Goal: Obtain resource: Download file/media

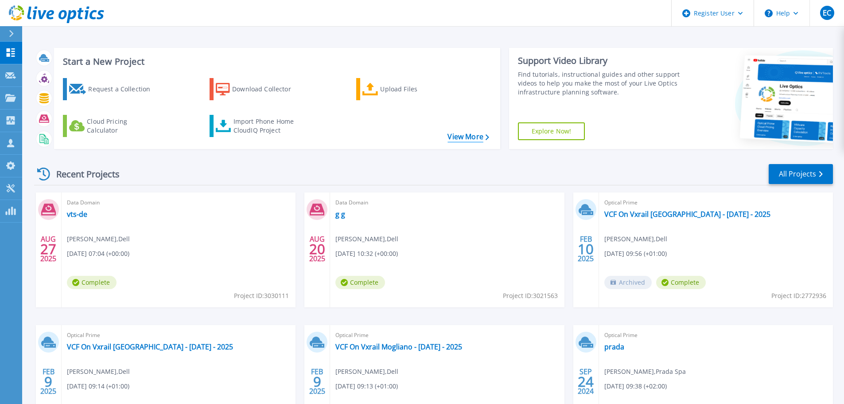
click at [478, 135] on link "View More" at bounding box center [467, 136] width 41 height 8
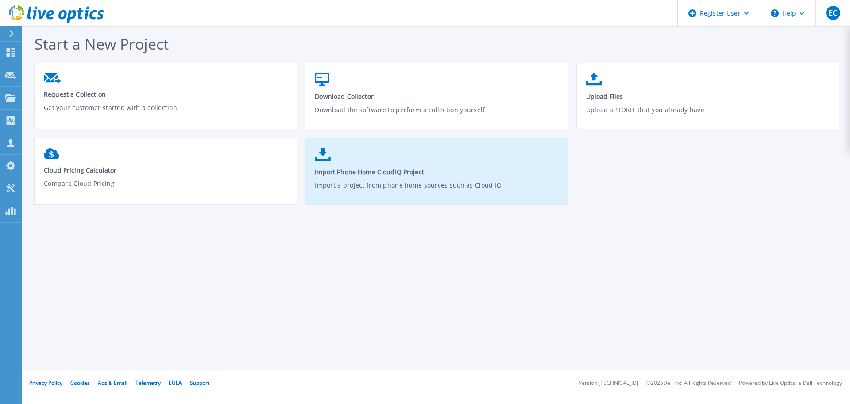
click at [384, 181] on p "Import a project from phone home sources such as Cloud IQ" at bounding box center [437, 190] width 244 height 20
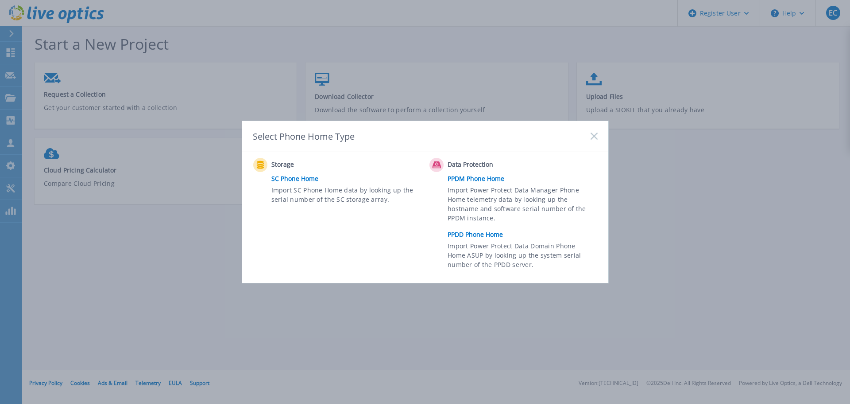
click at [486, 233] on link "PPDD Phone Home" at bounding box center [525, 234] width 154 height 13
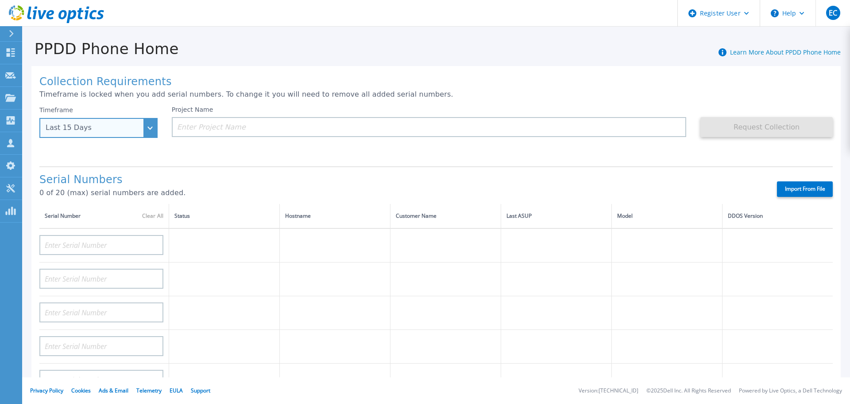
click at [149, 126] on div "Last 15 Days" at bounding box center [98, 128] width 118 height 20
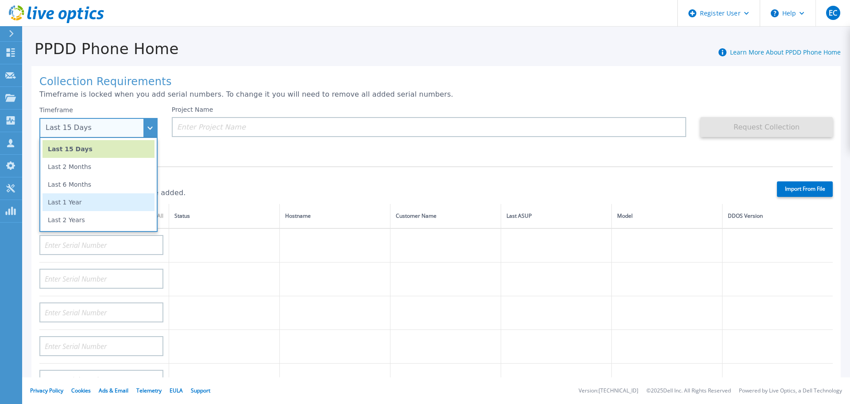
click at [119, 202] on li "Last 1 Year" at bounding box center [99, 202] width 112 height 18
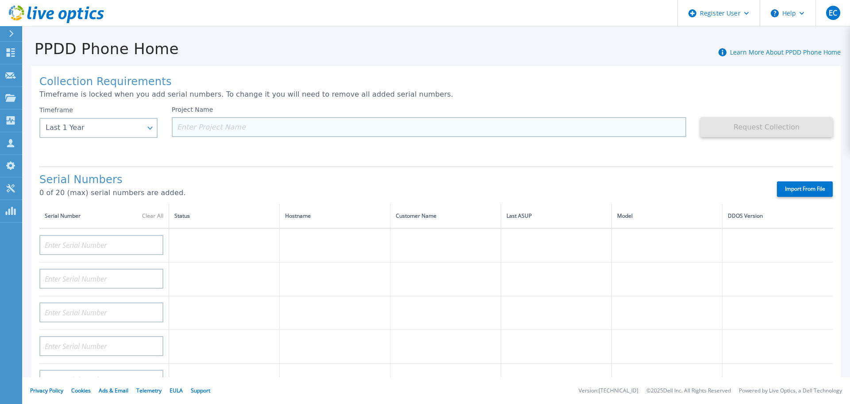
click at [199, 128] on input at bounding box center [429, 127] width 515 height 20
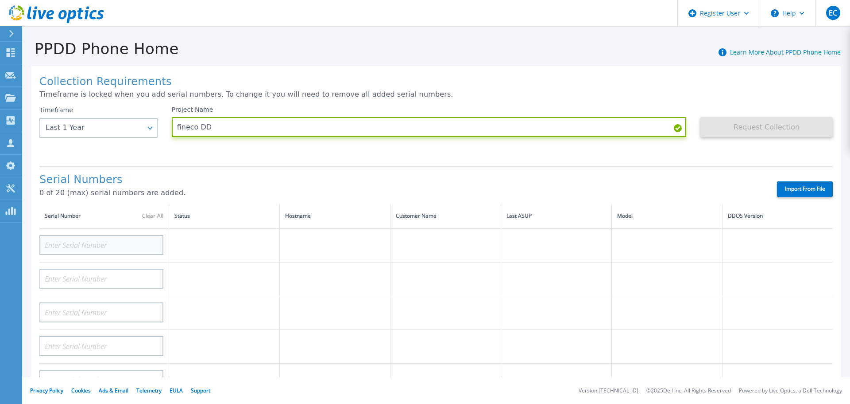
type input "fineco DD"
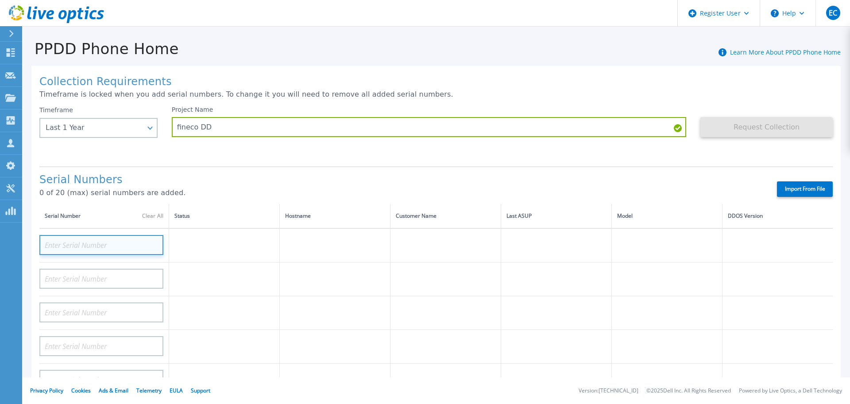
click at [124, 244] on input at bounding box center [101, 245] width 124 height 20
drag, startPoint x: 259, startPoint y: 367, endPoint x: 250, endPoint y: 360, distance: 11.0
click at [259, 367] on td at bounding box center [224, 380] width 111 height 34
click at [95, 242] on input at bounding box center [101, 245] width 124 height 20
paste input "CKM01205005367"
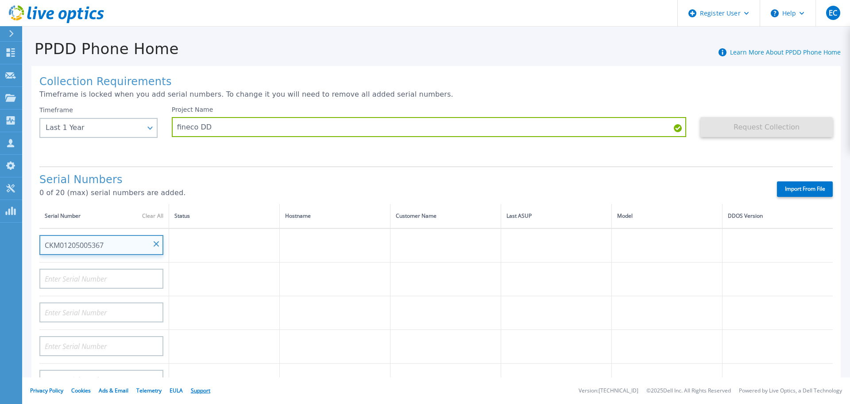
type input "CKM01205005367"
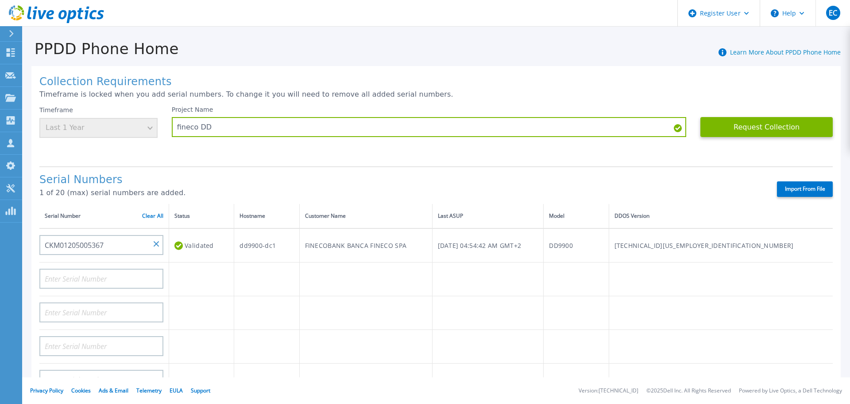
click at [194, 354] on td at bounding box center [201, 347] width 65 height 34
click at [120, 277] on input at bounding box center [101, 278] width 124 height 20
paste input "CKM01205005366"
type input "CKM01205005366"
click at [380, 347] on td at bounding box center [365, 347] width 133 height 34
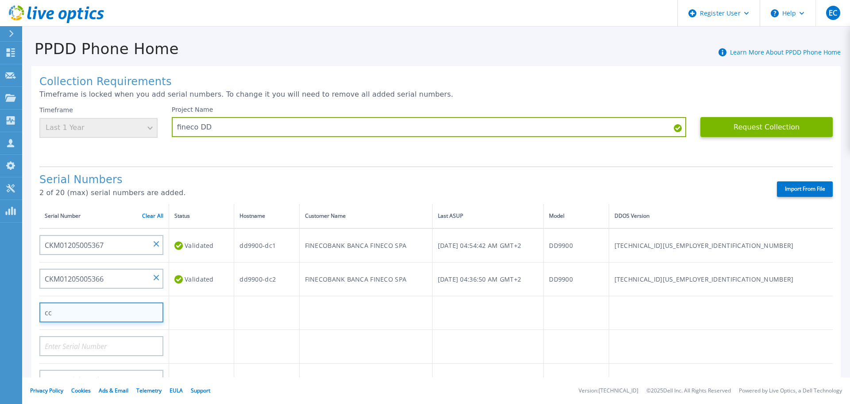
click at [93, 307] on input "cc" at bounding box center [101, 312] width 124 height 20
click at [93, 310] on input "cccccccccccccc" at bounding box center [101, 312] width 124 height 20
type input "c"
paste input "CRK00224209543"
type input "CRK00224209543"
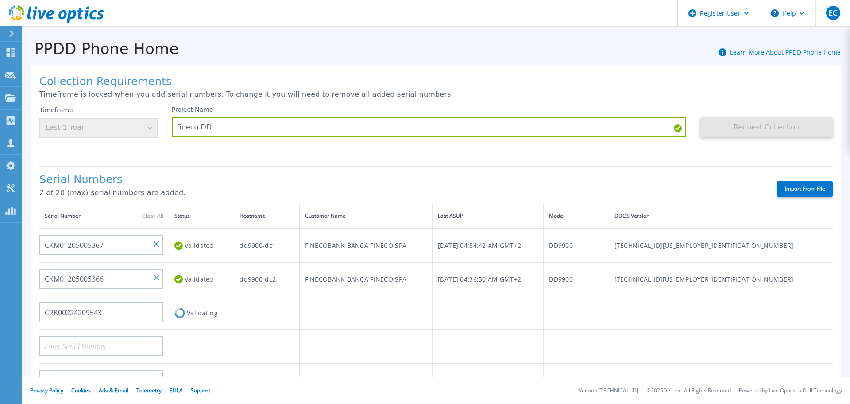
click at [271, 339] on td at bounding box center [266, 347] width 65 height 34
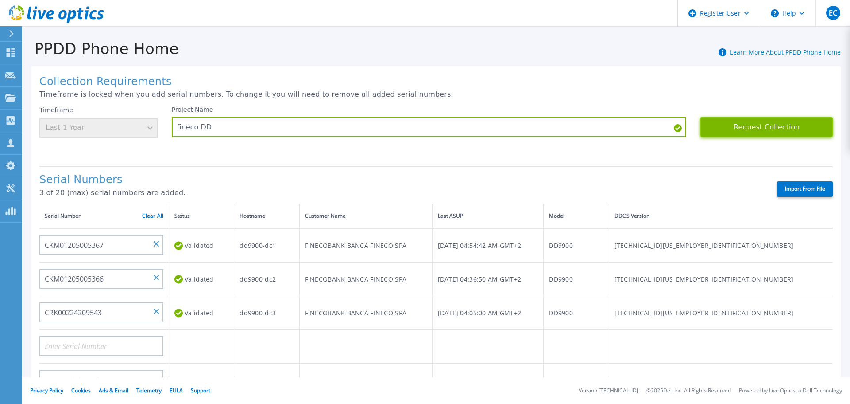
click at [740, 132] on button "Request Collection" at bounding box center [767, 127] width 132 height 20
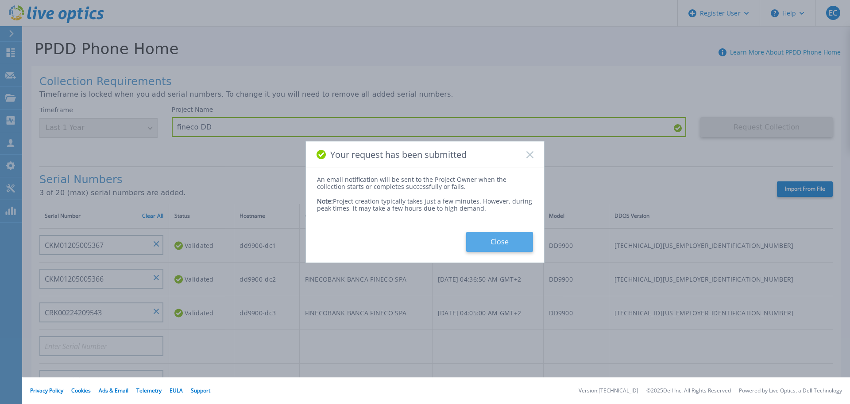
click at [521, 244] on button "Close" at bounding box center [499, 242] width 67 height 20
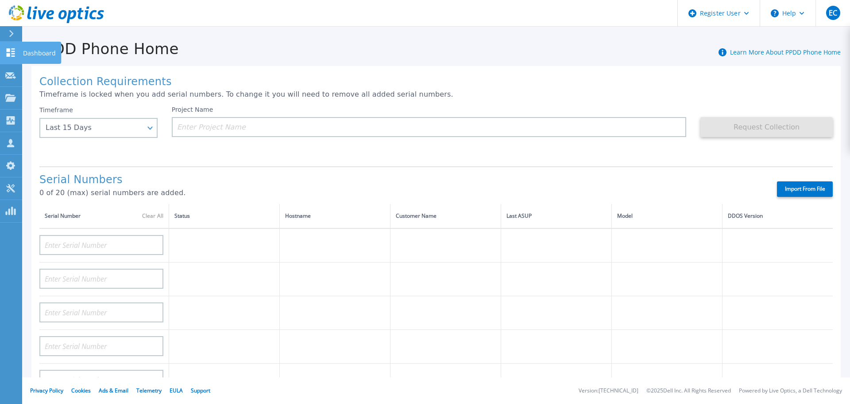
click at [11, 52] on icon at bounding box center [10, 52] width 11 height 8
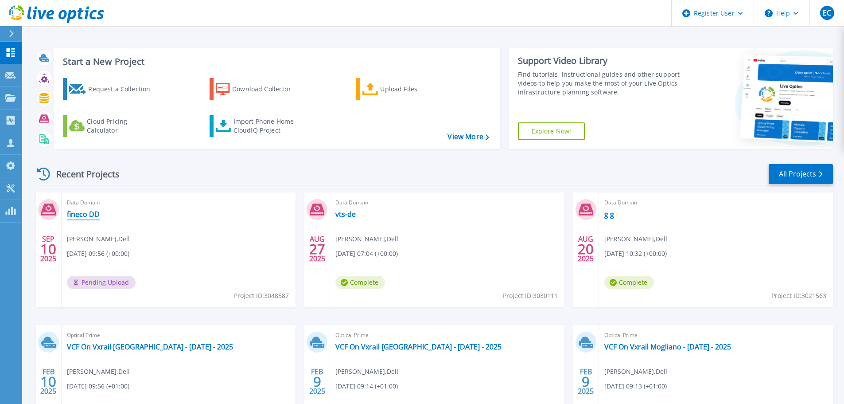
click at [87, 213] on link "fineco DD" at bounding box center [83, 214] width 33 height 9
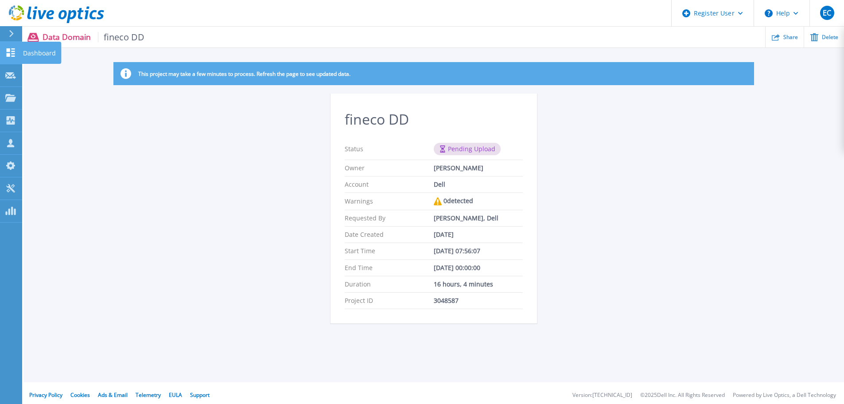
click at [7, 48] on div at bounding box center [10, 52] width 11 height 9
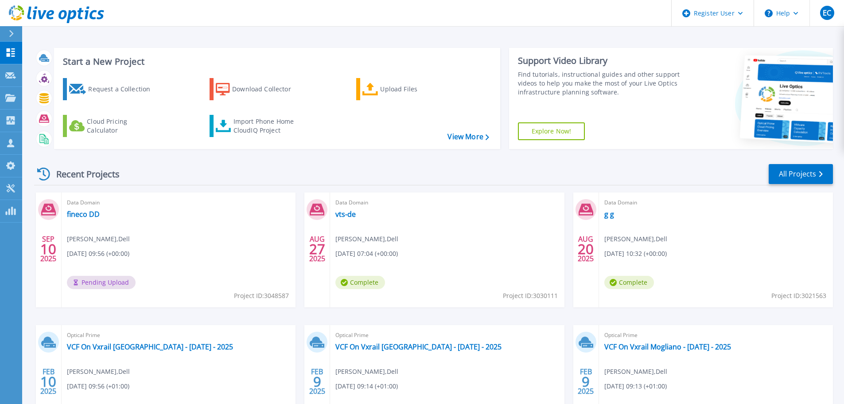
click at [243, 316] on div "[DATE] Data Domain fineco DD [PERSON_NAME] , Dell [DATE] 09:56 (+00:00) Pending…" at bounding box center [430, 324] width 806 height 265
click at [85, 212] on link "fineco DD" at bounding box center [83, 214] width 33 height 9
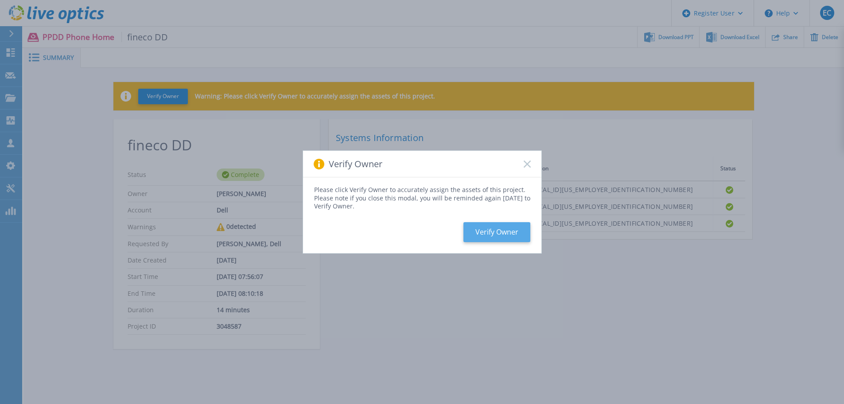
click at [515, 233] on button "Verify Owner" at bounding box center [496, 232] width 67 height 20
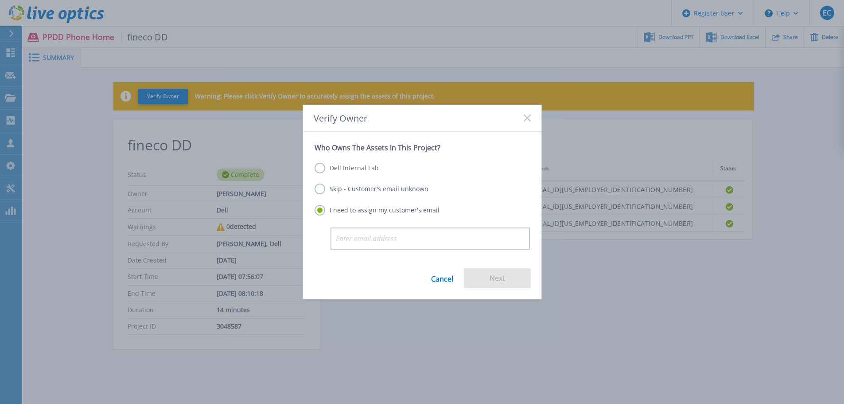
click at [356, 168] on label "Dell Internal Lab" at bounding box center [346, 168] width 64 height 11
click at [0, 0] on input "Dell Internal Lab" at bounding box center [0, 0] width 0 height 0
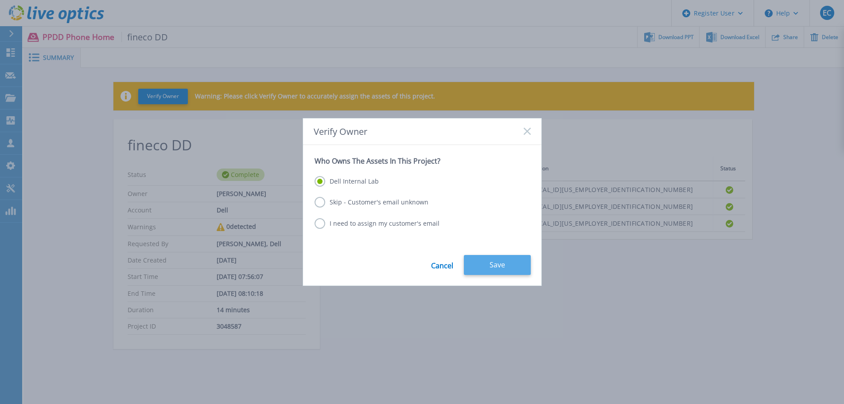
click at [512, 263] on button "Save" at bounding box center [497, 265] width 67 height 20
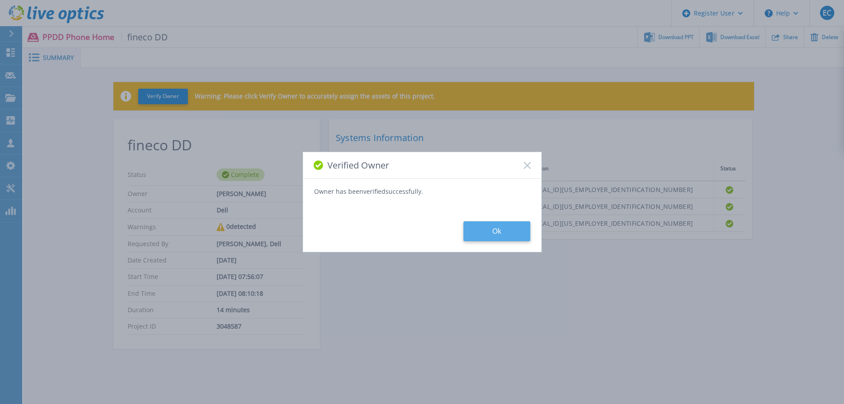
click at [509, 235] on button "Ok" at bounding box center [496, 231] width 67 height 20
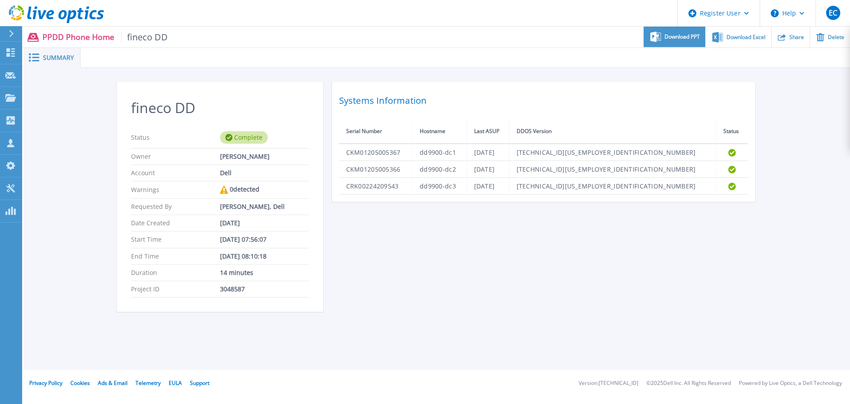
click at [673, 39] on span "Download PPT" at bounding box center [682, 36] width 35 height 5
click at [742, 37] on span "Download Excel" at bounding box center [746, 36] width 39 height 5
